Goal: Task Accomplishment & Management: Use online tool/utility

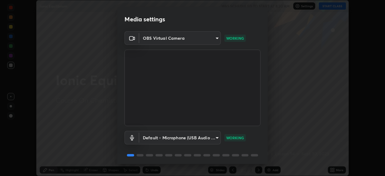
scroll to position [21, 0]
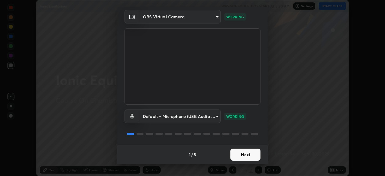
click at [246, 153] on button "Next" at bounding box center [245, 155] width 30 height 12
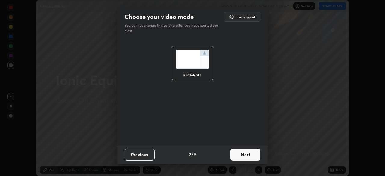
scroll to position [0, 0]
click at [245, 155] on button "Next" at bounding box center [245, 155] width 30 height 12
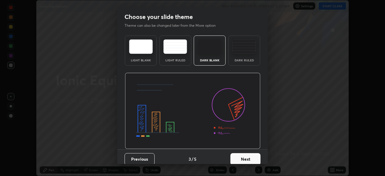
click at [243, 154] on button "Next" at bounding box center [245, 159] width 30 height 12
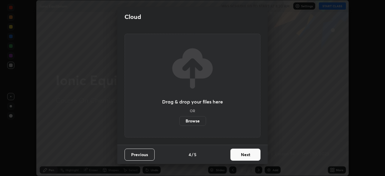
click at [243, 154] on button "Next" at bounding box center [245, 155] width 30 height 12
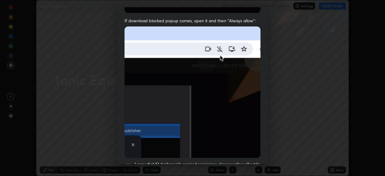
scroll to position [144, 0]
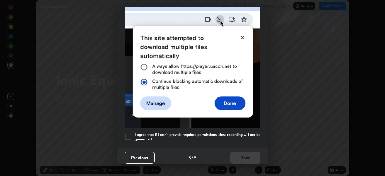
click at [169, 134] on h5 "I agree that if I don't provide required permissions, class recording will not …" at bounding box center [198, 136] width 126 height 9
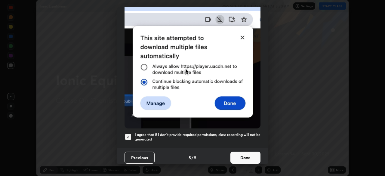
click at [236, 156] on button "Done" at bounding box center [245, 158] width 30 height 12
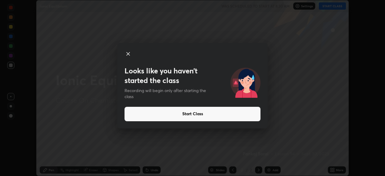
click at [230, 115] on button "Start Class" at bounding box center [193, 114] width 136 height 14
